Goal: Check status: Check status

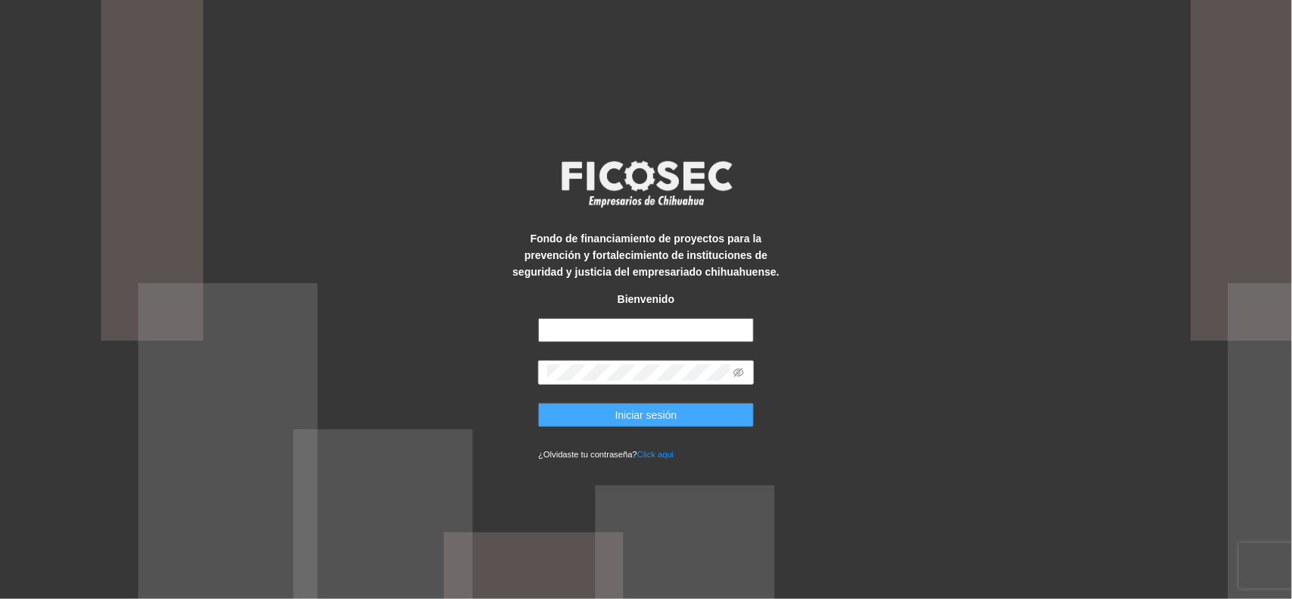
type input "**********"
click at [585, 413] on button "Iniciar sesión" at bounding box center [646, 415] width 216 height 24
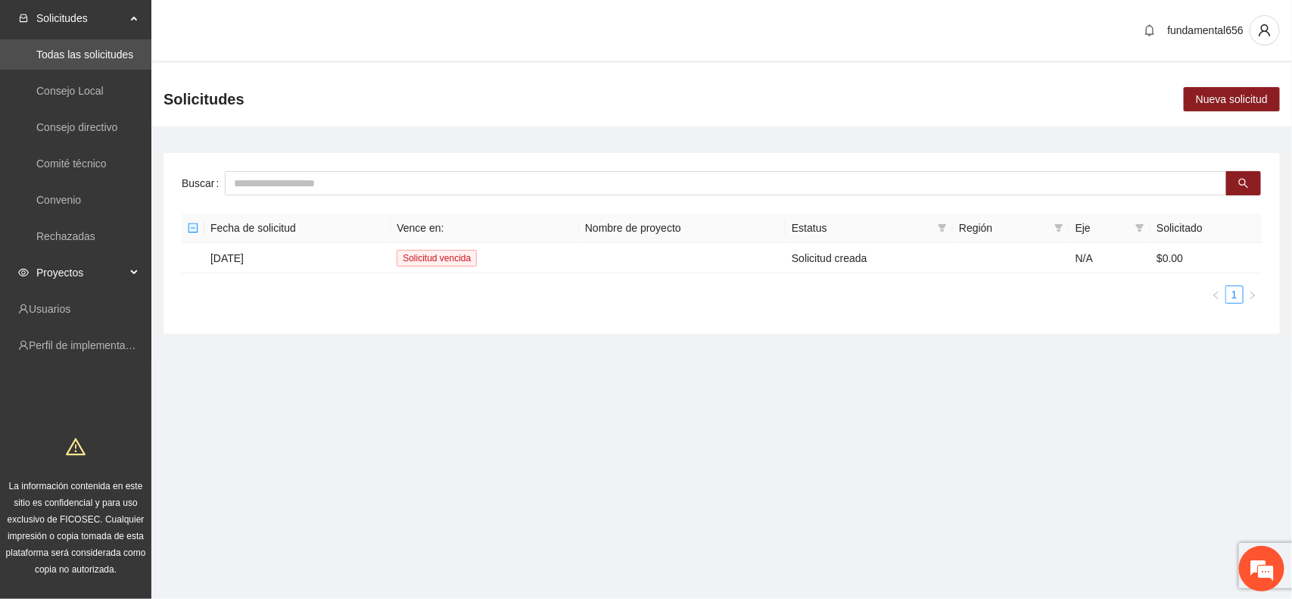
click at [58, 276] on span "Proyectos" at bounding box center [80, 272] width 89 height 30
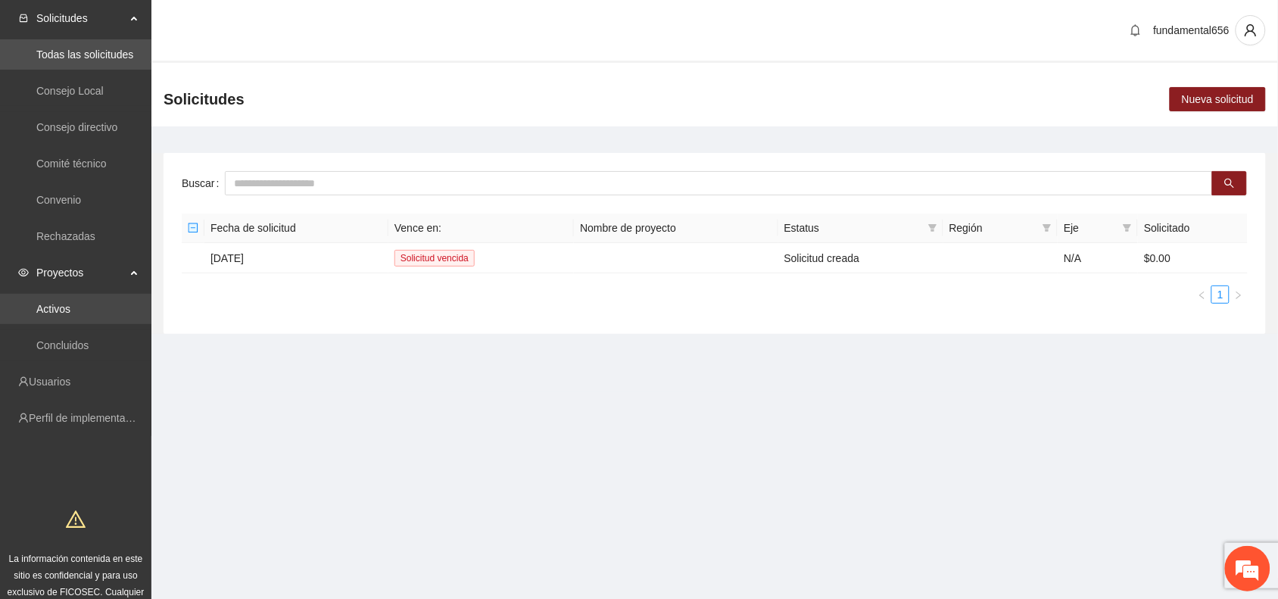
click at [62, 310] on link "Activos" at bounding box center [53, 309] width 34 height 12
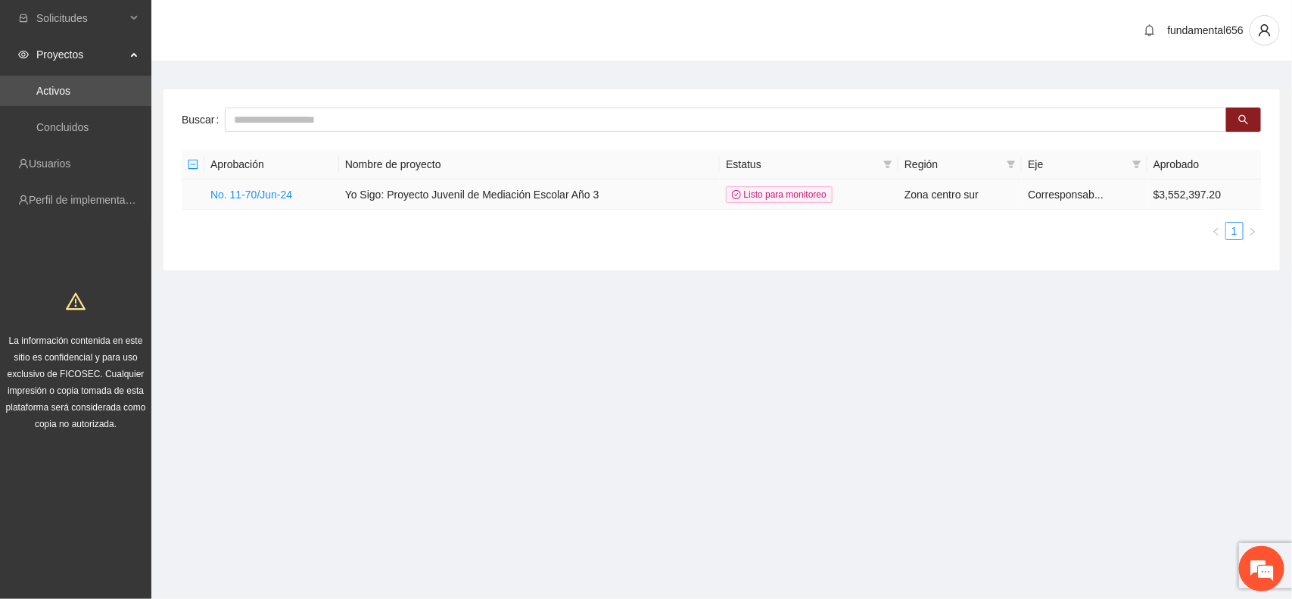
click at [373, 197] on td "Yo Sigo: Proyecto Juvenil de Mediación Escolar Año 3" at bounding box center [529, 194] width 381 height 30
click at [275, 202] on td "No. 11-70/Jun-24" at bounding box center [271, 194] width 135 height 30
click at [257, 197] on link "No. 11-70/Jun-24" at bounding box center [251, 194] width 82 height 12
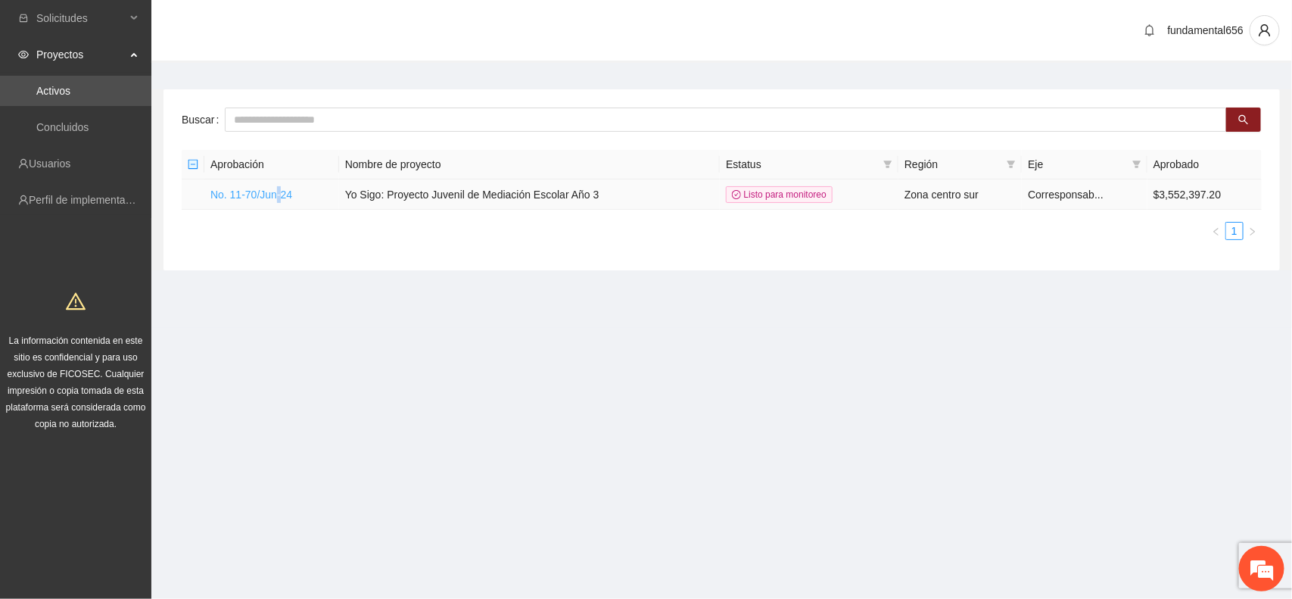
click at [257, 197] on link "No. 11-70/Jun-24" at bounding box center [251, 194] width 82 height 12
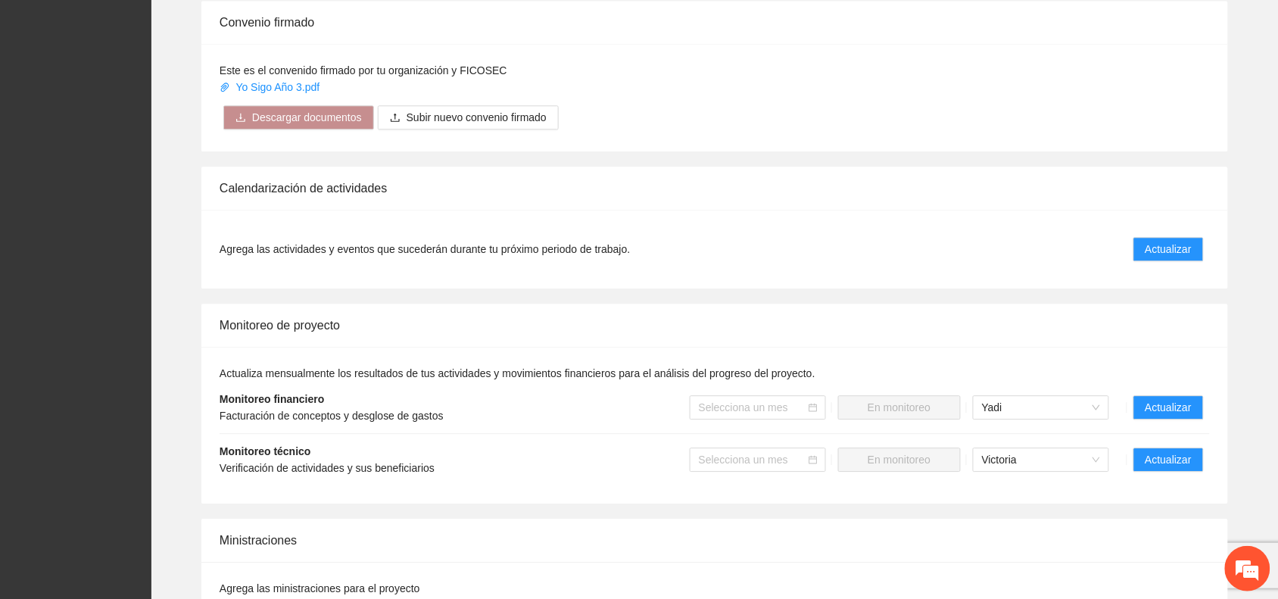
scroll to position [1135, 0]
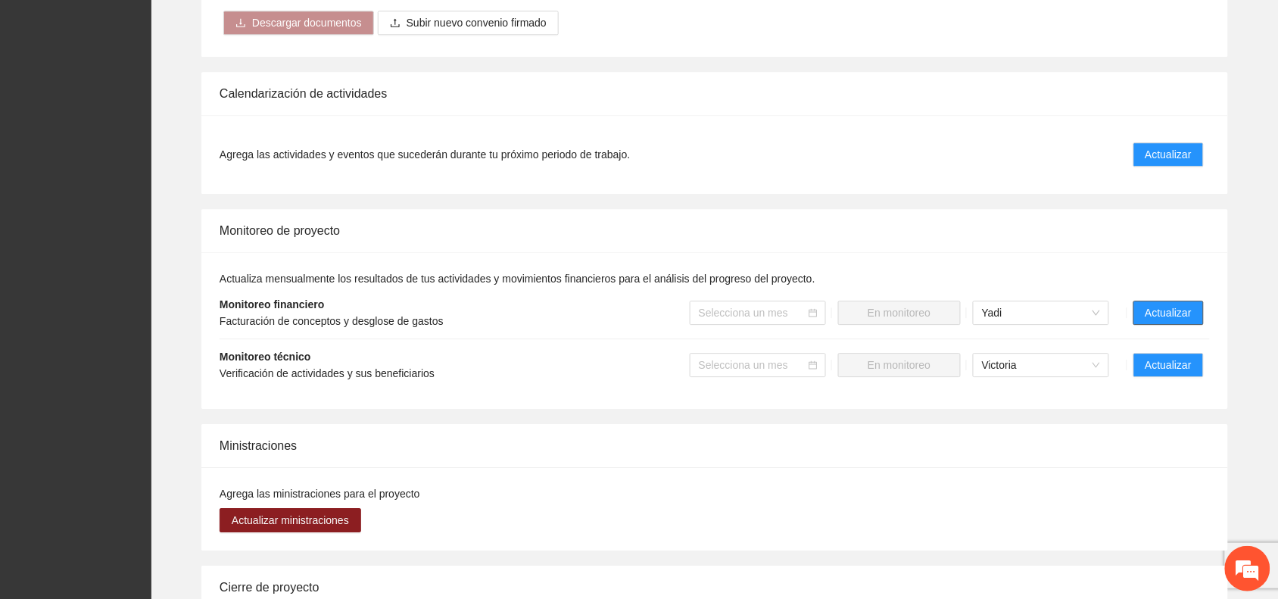
click at [1153, 304] on span "Actualizar" at bounding box center [1168, 312] width 46 height 17
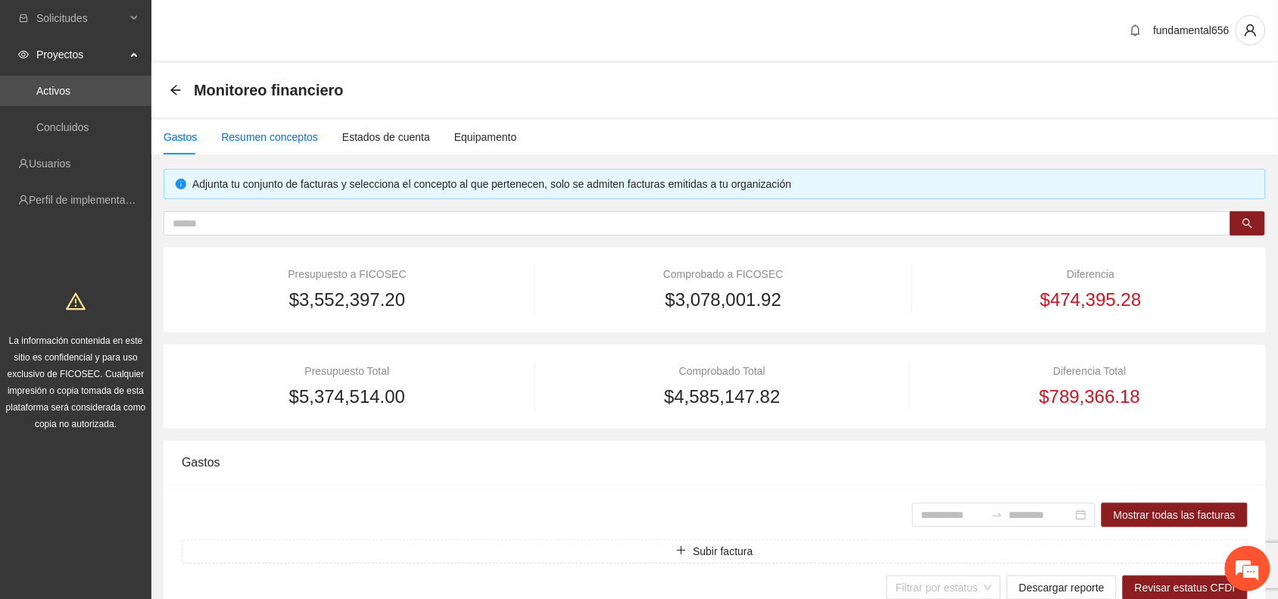
click at [275, 137] on div "Resumen conceptos" at bounding box center [269, 137] width 97 height 17
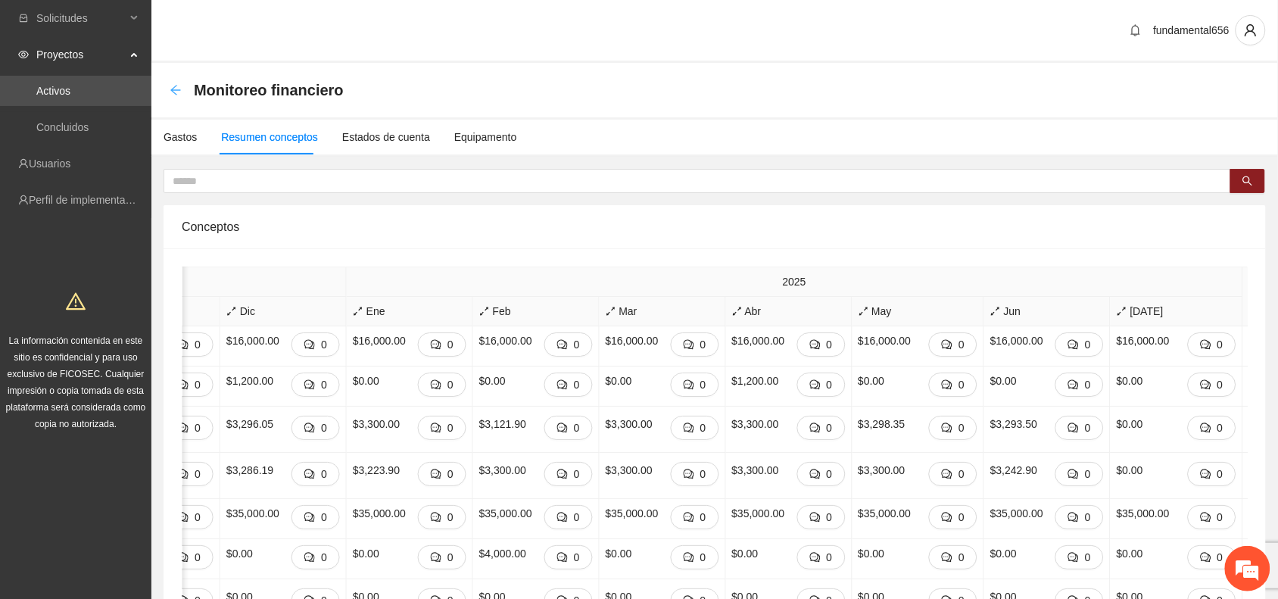
click at [176, 91] on icon "arrow-left" at bounding box center [176, 90] width 12 height 12
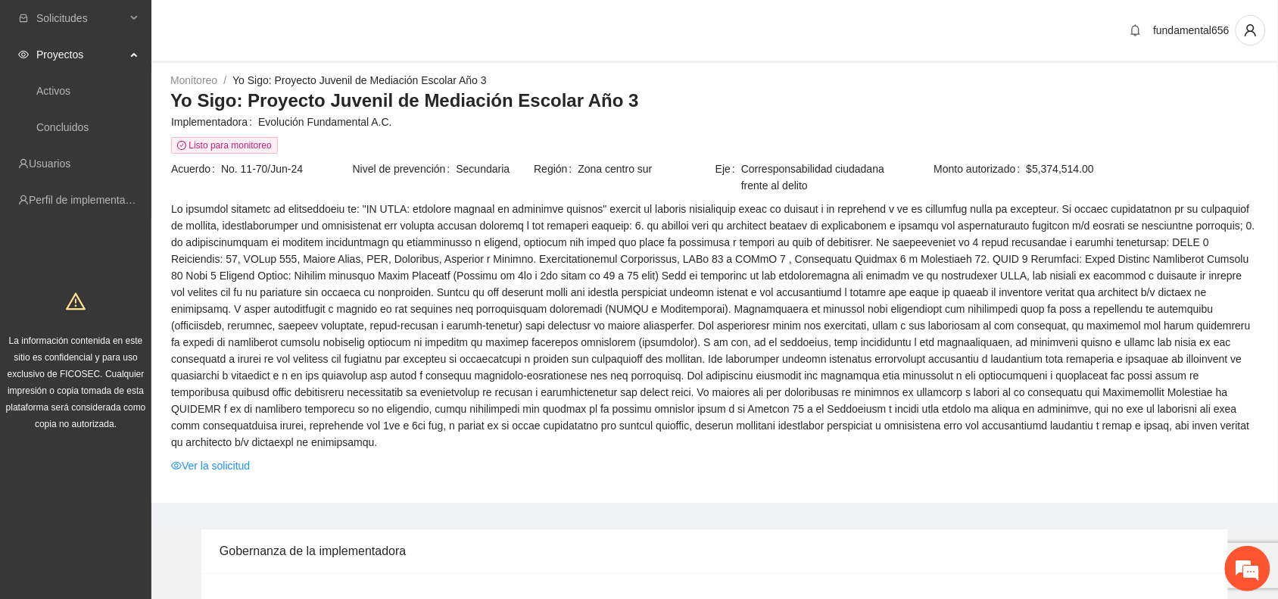
scroll to position [95, 0]
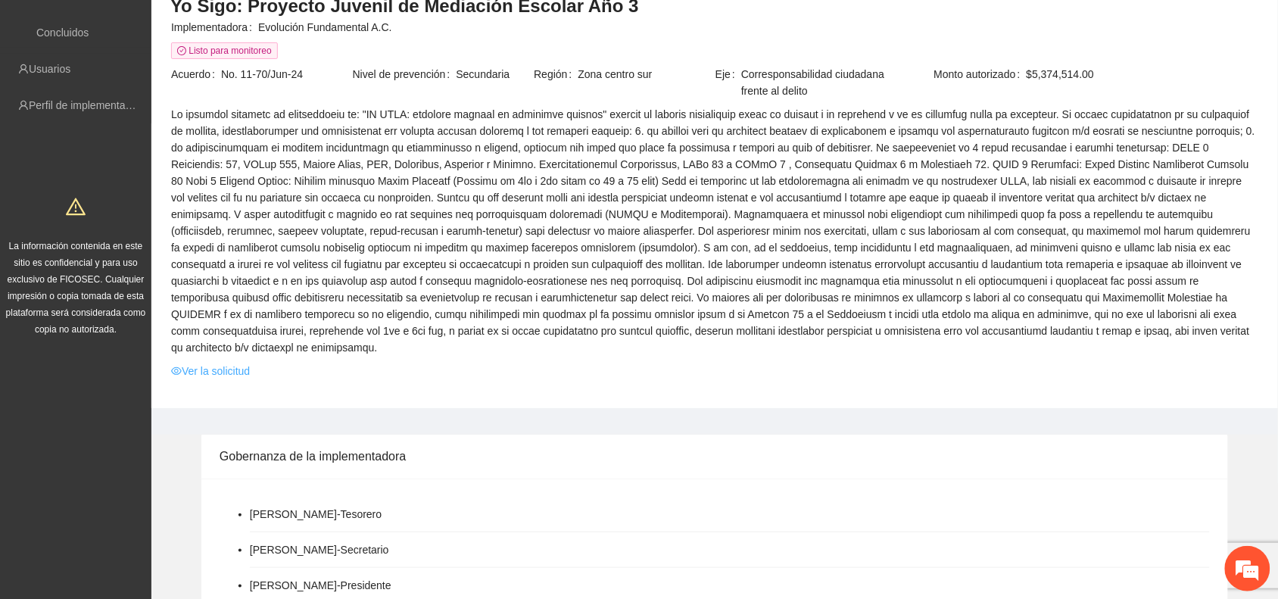
click at [218, 363] on link "Ver la solicitud" at bounding box center [210, 371] width 79 height 17
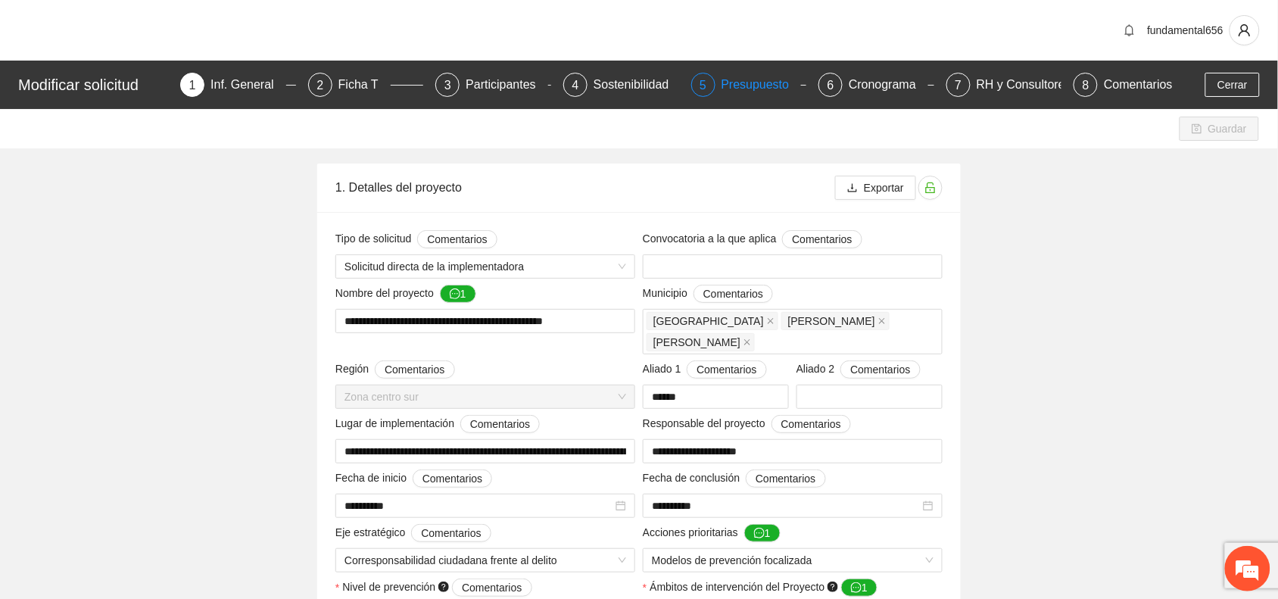
click at [747, 88] on div "Presupuesto" at bounding box center [761, 85] width 80 height 24
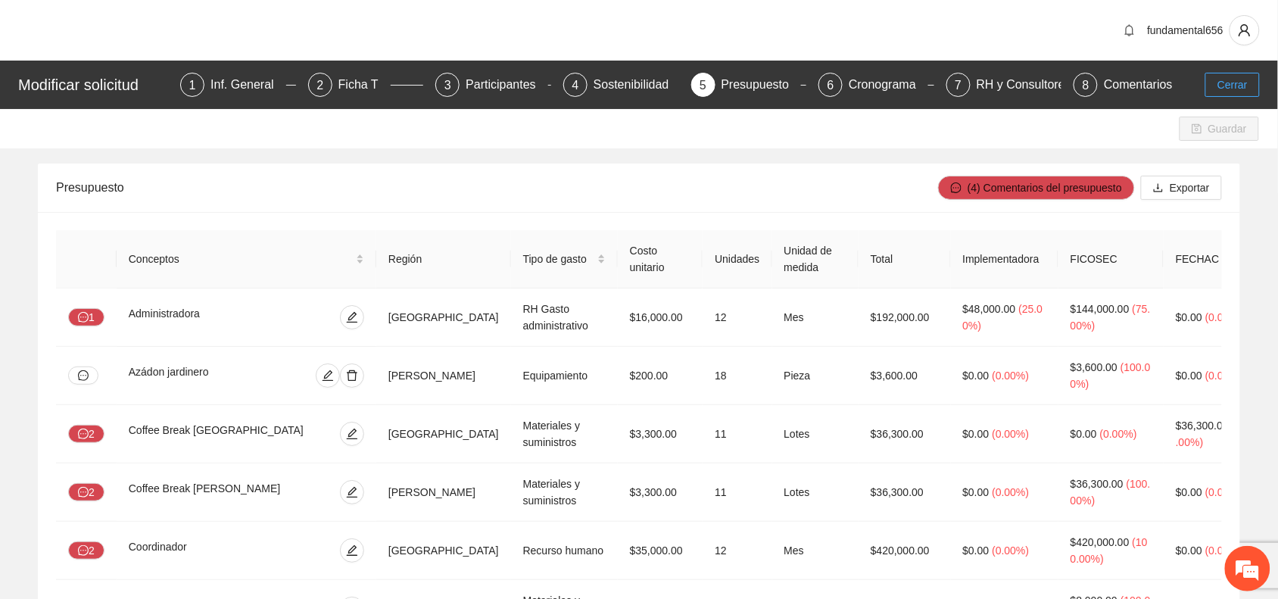
click at [1230, 79] on span "Cerrar" at bounding box center [1232, 84] width 30 height 17
